Goal: Task Accomplishment & Management: Manage account settings

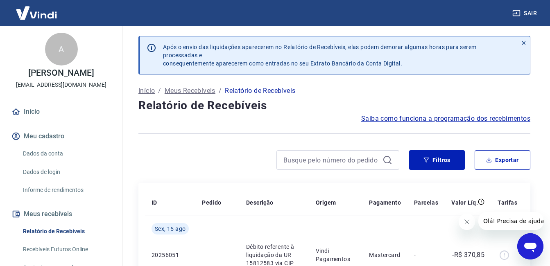
drag, startPoint x: 44, startPoint y: 163, endPoint x: 52, endPoint y: 166, distance: 8.4
click at [44, 162] on link "Dados da conta" at bounding box center [66, 153] width 93 height 17
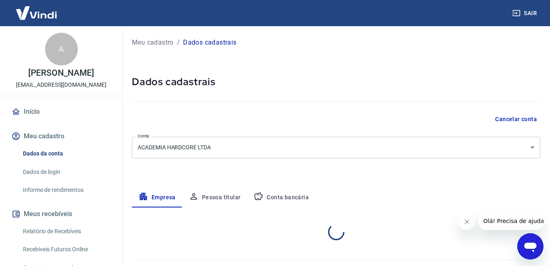
select select "SP"
select select "business"
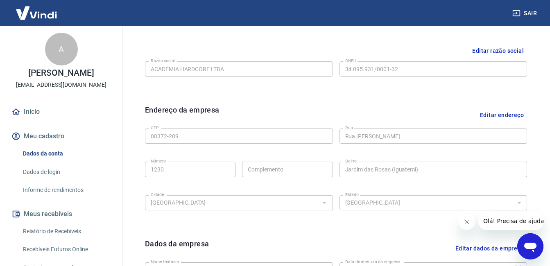
scroll to position [205, 0]
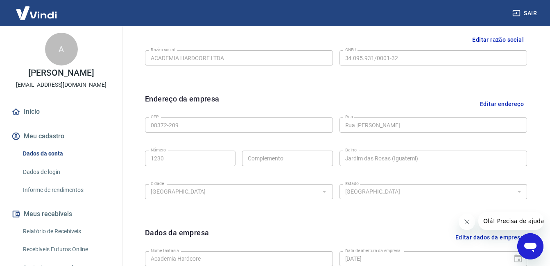
click at [29, 145] on button "Meu cadastro" at bounding box center [61, 136] width 103 height 18
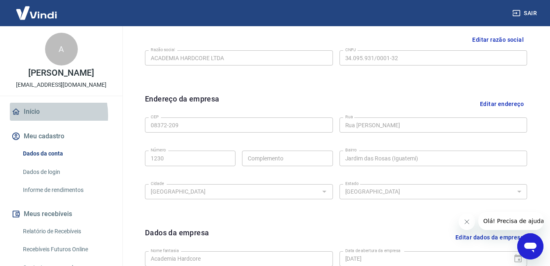
click at [36, 121] on link "Início" at bounding box center [61, 112] width 103 height 18
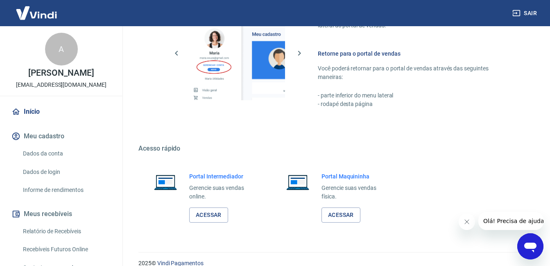
scroll to position [406, 0]
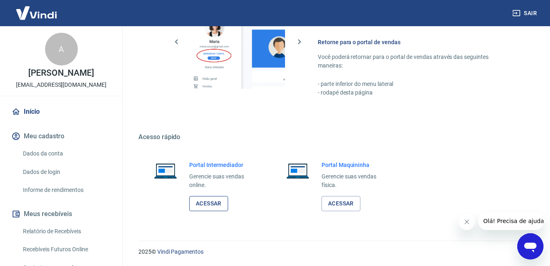
click at [215, 209] on link "Acessar" at bounding box center [208, 203] width 39 height 15
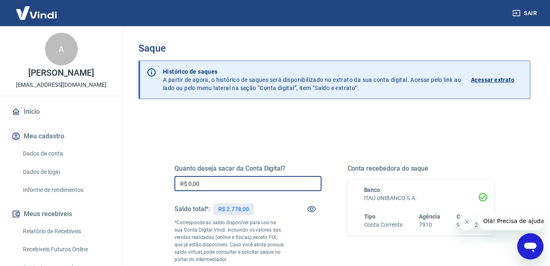
click at [237, 185] on input "R$ 0,00" at bounding box center [247, 183] width 147 height 15
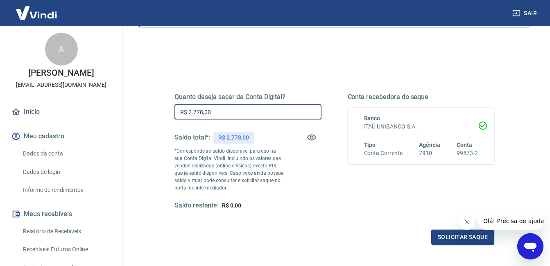
scroll to position [82, 0]
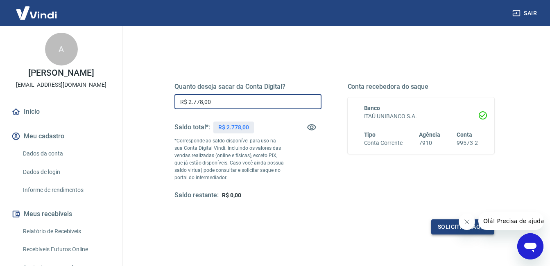
type input "R$ 2.778,00"
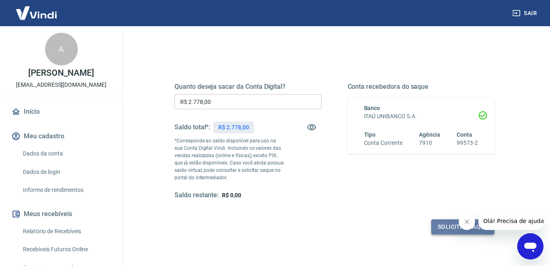
click at [444, 229] on button "Solicitar saque" at bounding box center [462, 227] width 63 height 15
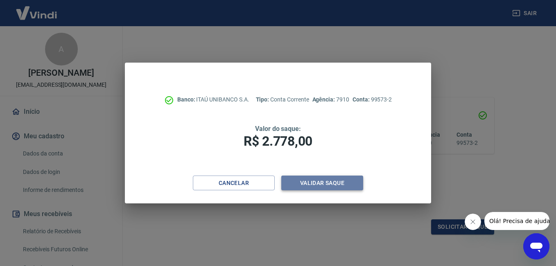
click at [345, 183] on button "Validar saque" at bounding box center [322, 183] width 82 height 15
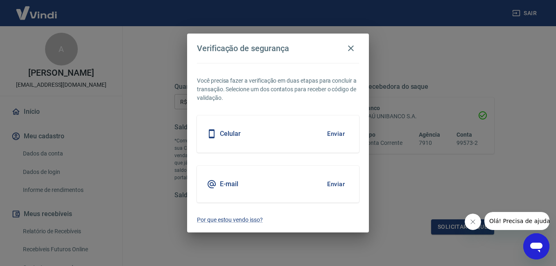
click at [326, 142] on button "Enviar" at bounding box center [336, 133] width 27 height 17
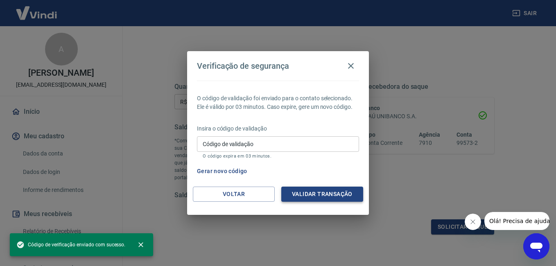
click at [337, 199] on button "Validar transação" at bounding box center [322, 194] width 82 height 15
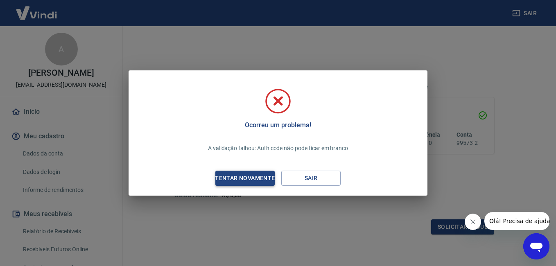
click at [249, 181] on div "Tentar novamente" at bounding box center [244, 178] width 79 height 10
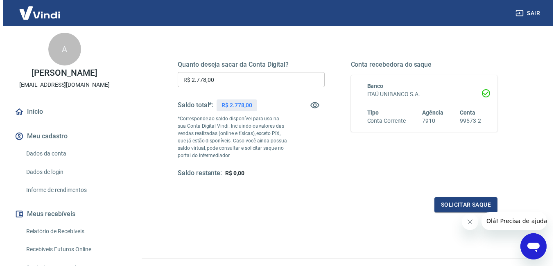
scroll to position [123, 0]
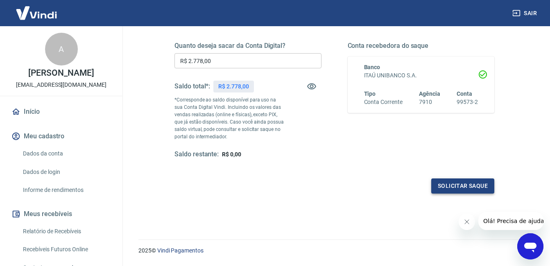
click at [442, 181] on button "Solicitar saque" at bounding box center [462, 186] width 63 height 15
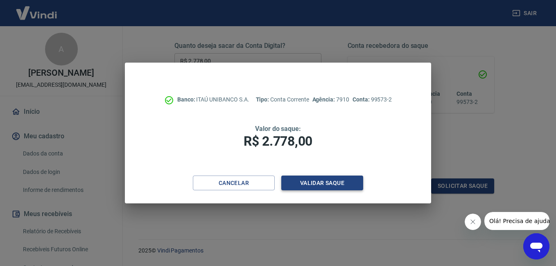
click at [322, 182] on button "Validar saque" at bounding box center [322, 183] width 82 height 15
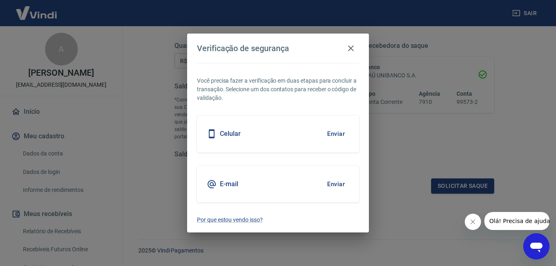
click at [247, 133] on div "Celular Enviar" at bounding box center [278, 134] width 162 height 37
click at [337, 131] on button "Enviar" at bounding box center [336, 133] width 27 height 17
click at [331, 133] on button "Enviar" at bounding box center [336, 133] width 27 height 17
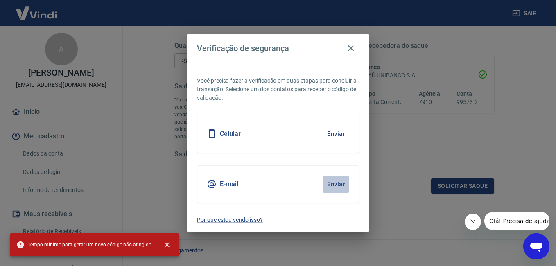
click at [340, 182] on button "Enviar" at bounding box center [336, 184] width 27 height 17
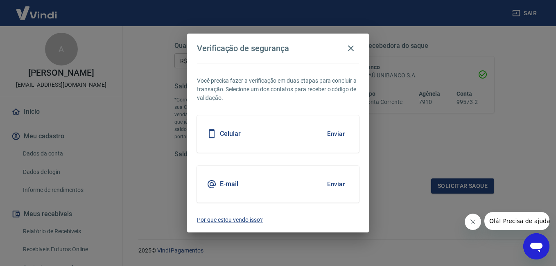
click at [333, 137] on button "Enviar" at bounding box center [336, 133] width 27 height 17
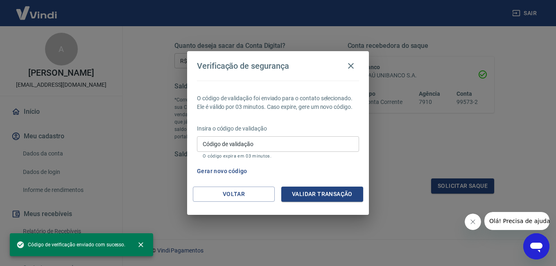
click at [334, 144] on input "Código de validação" at bounding box center [278, 143] width 162 height 15
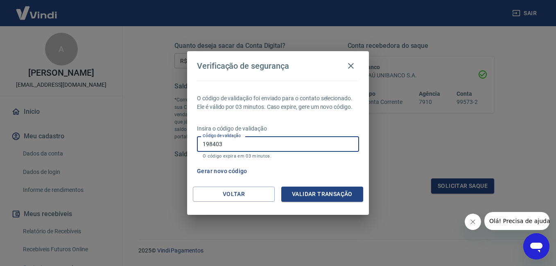
type input "198403"
click at [337, 192] on button "Validar transação" at bounding box center [322, 194] width 82 height 15
